Goal: Information Seeking & Learning: Learn about a topic

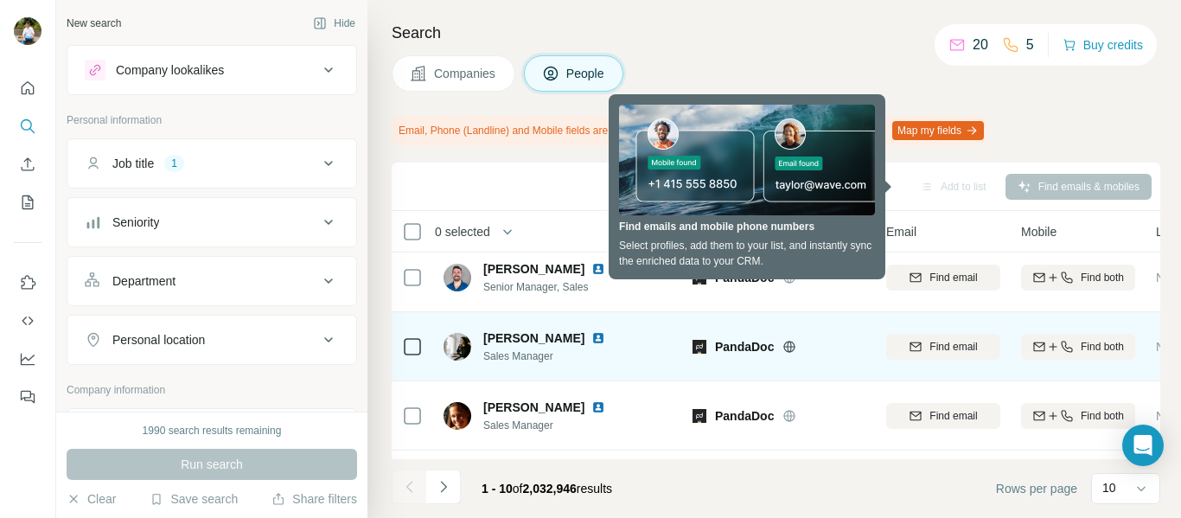
scroll to position [11, 0]
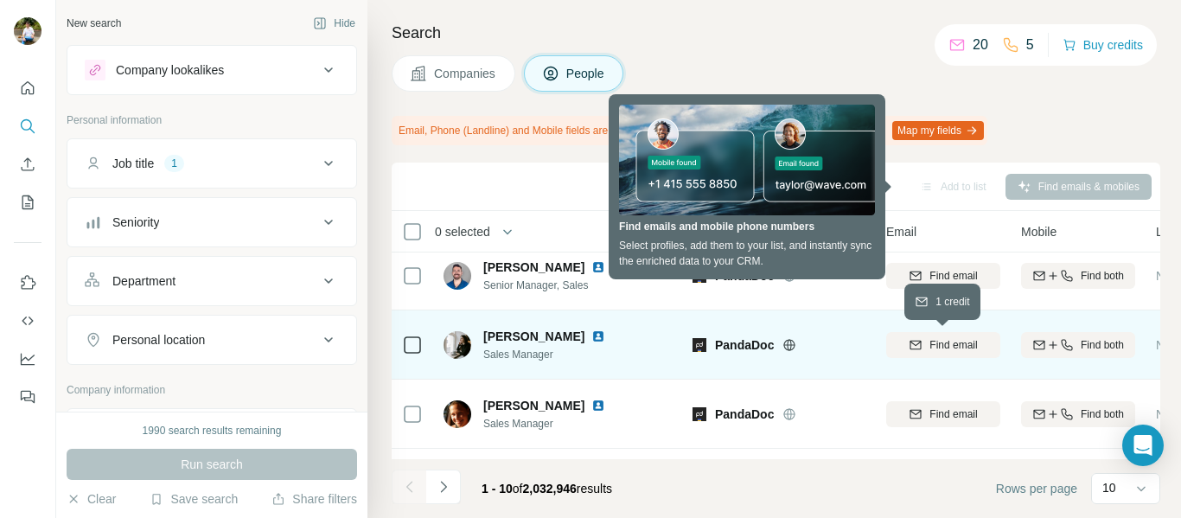
click at [946, 350] on span "Find email" at bounding box center [953, 345] width 48 height 16
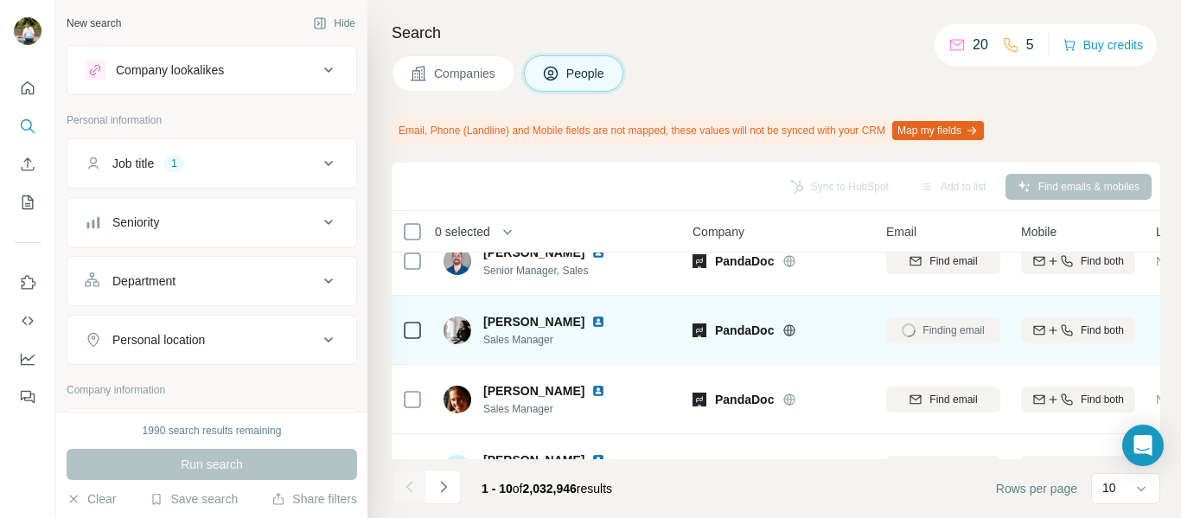
scroll to position [26, 0]
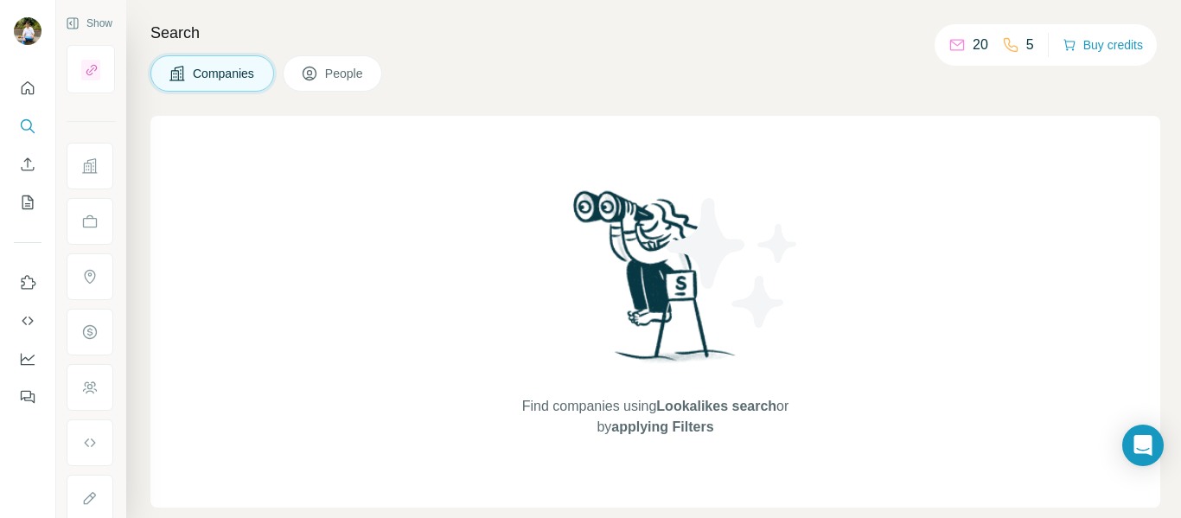
click at [348, 88] on button "People" at bounding box center [333, 73] width 100 height 36
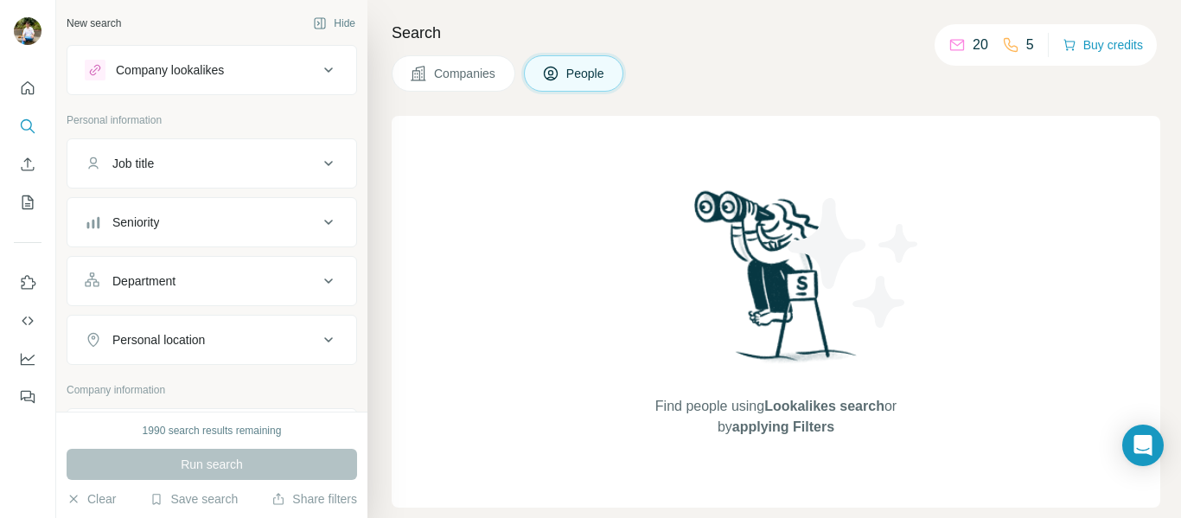
click at [256, 77] on div "Company lookalikes" at bounding box center [201, 70] width 233 height 21
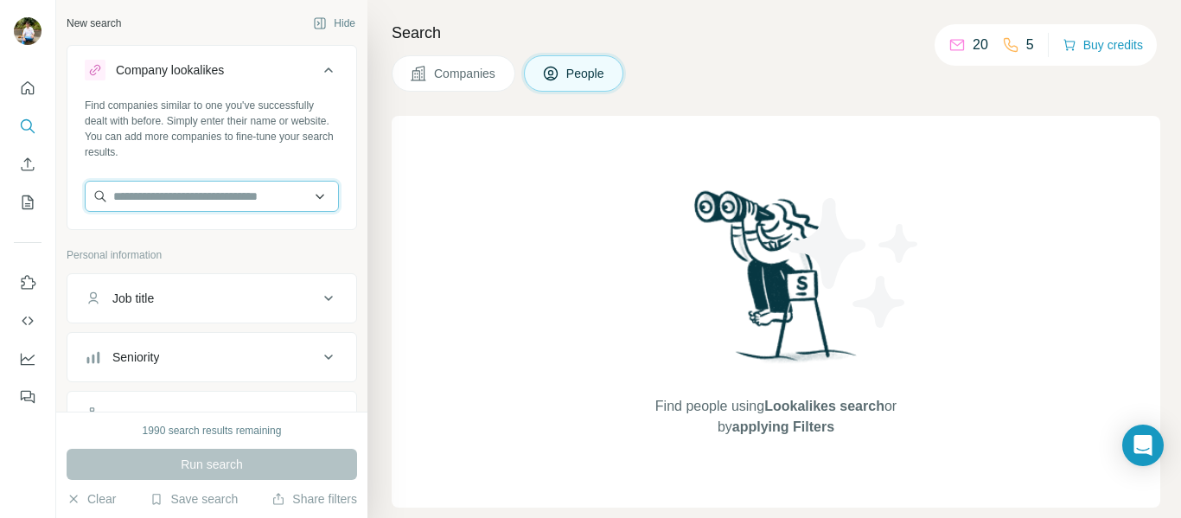
click at [275, 196] on input "text" at bounding box center [212, 196] width 254 height 31
click at [332, 232] on div "Company lookalikes Find companies similar to one you've successfully dealt with…" at bounding box center [212, 495] width 291 height 901
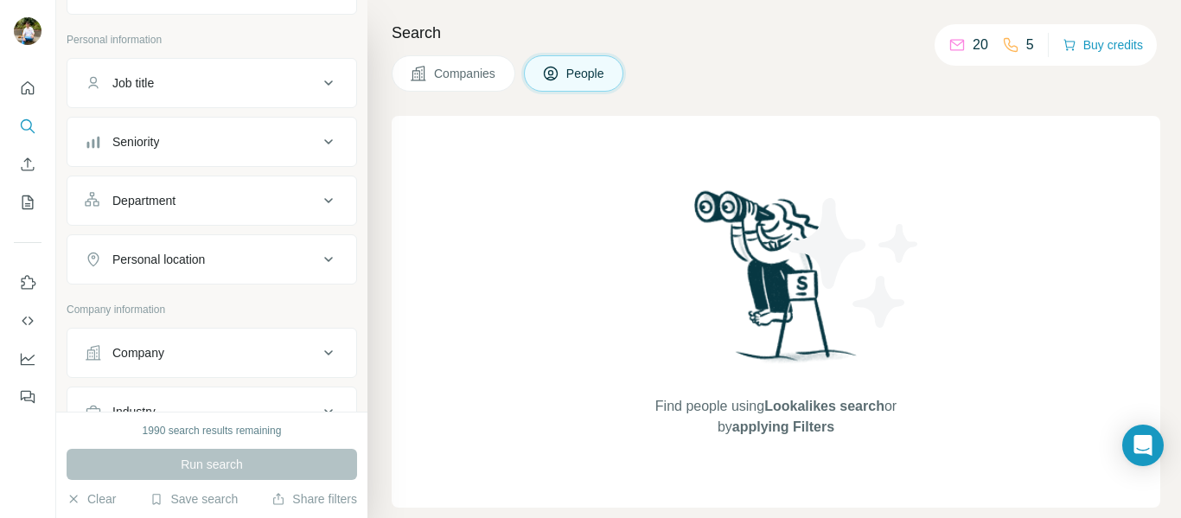
scroll to position [194, 0]
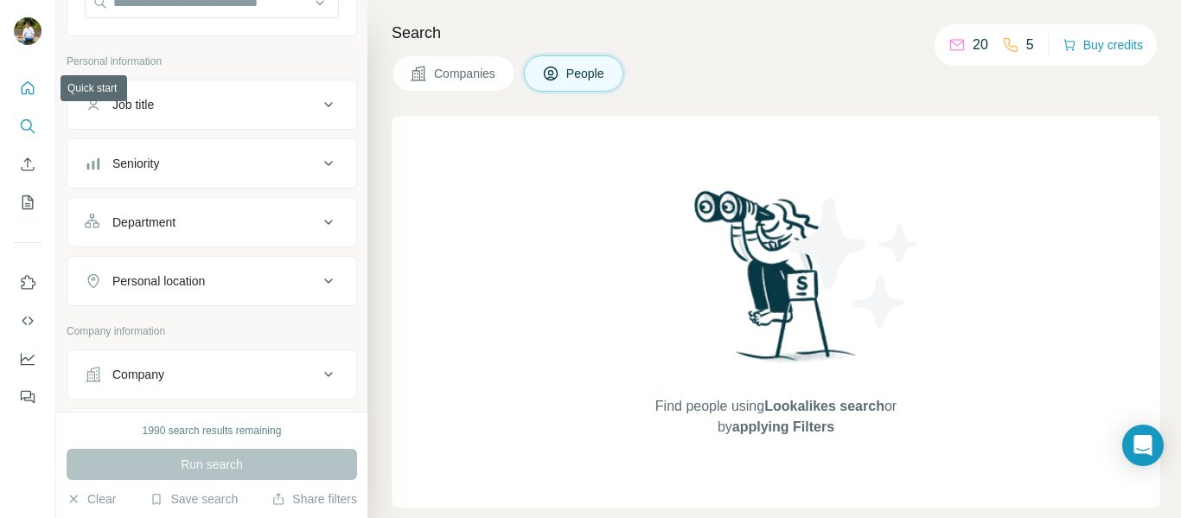
click at [24, 82] on icon "Quick start" at bounding box center [27, 88] width 17 height 17
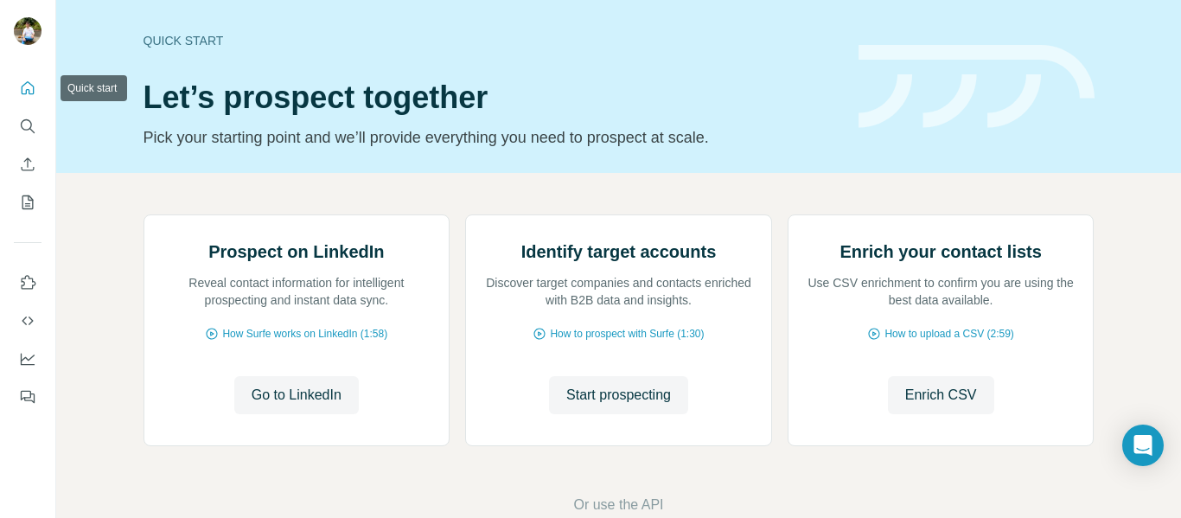
click at [24, 82] on icon "Quick start" at bounding box center [27, 88] width 17 height 17
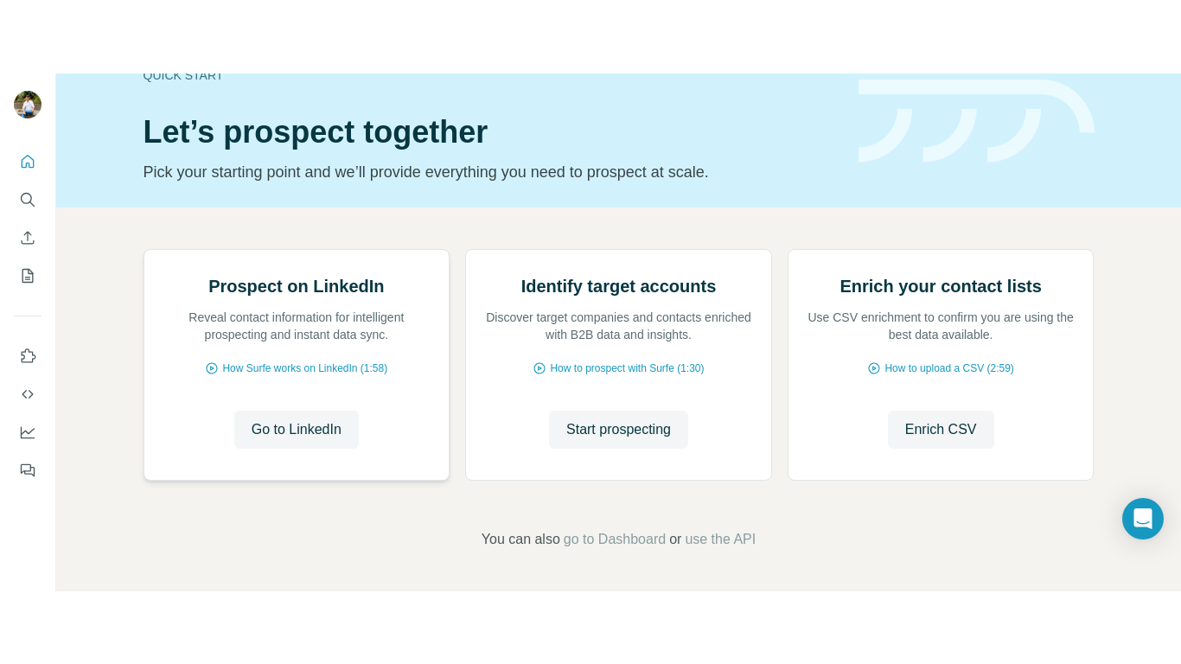
scroll to position [209, 0]
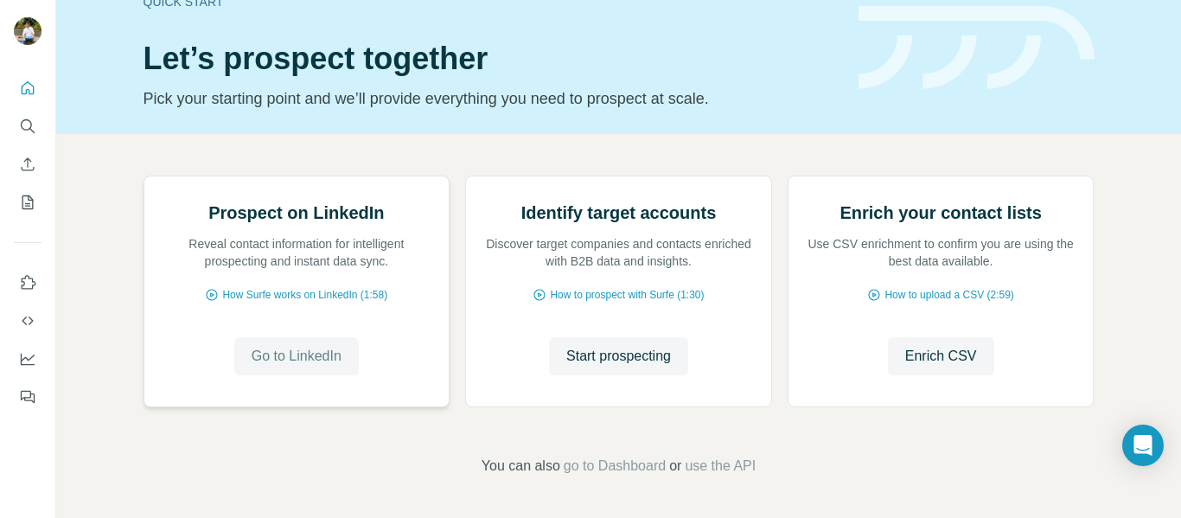
click at [316, 368] on button "Go to LinkedIn" at bounding box center [296, 356] width 125 height 38
click at [325, 290] on span "How Surfe works on LinkedIn (1:58)" at bounding box center [304, 295] width 165 height 16
